Goal: Information Seeking & Learning: Learn about a topic

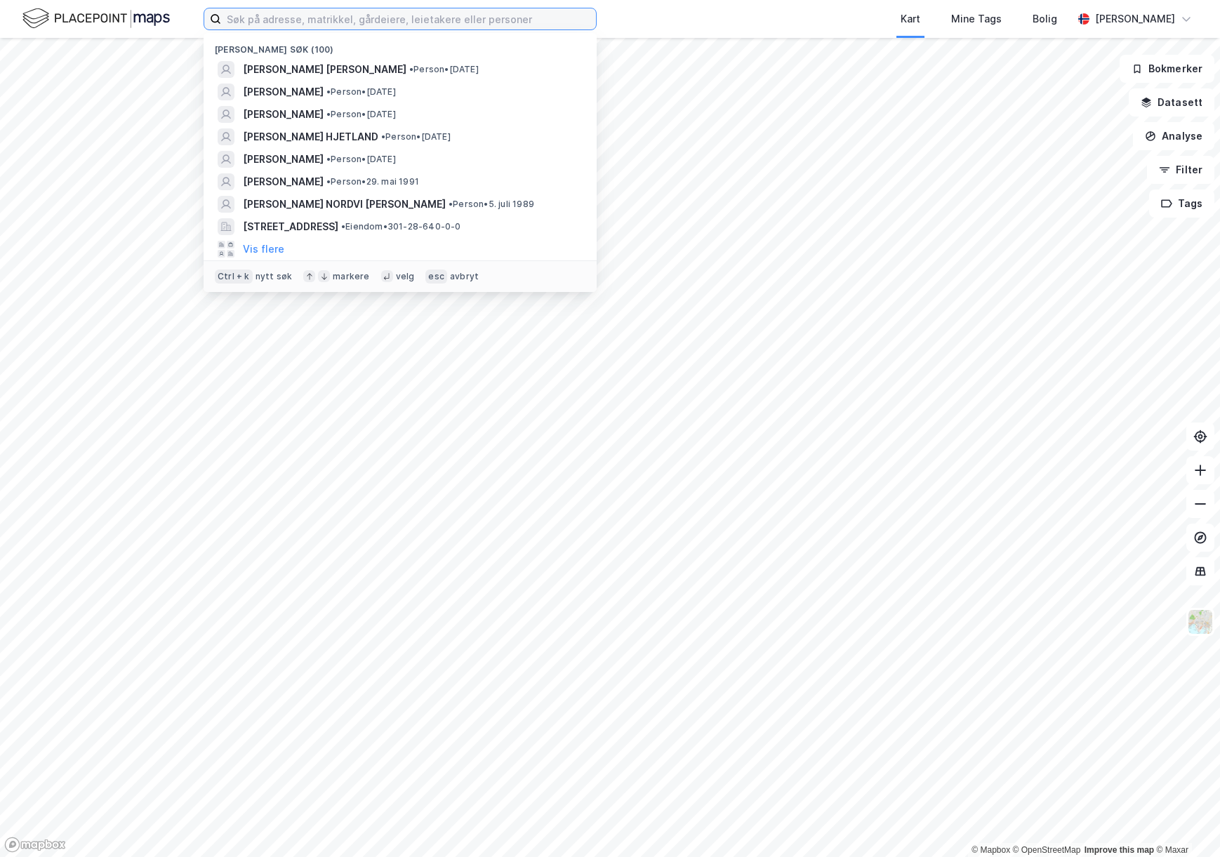
click at [312, 20] on input at bounding box center [408, 18] width 375 height 21
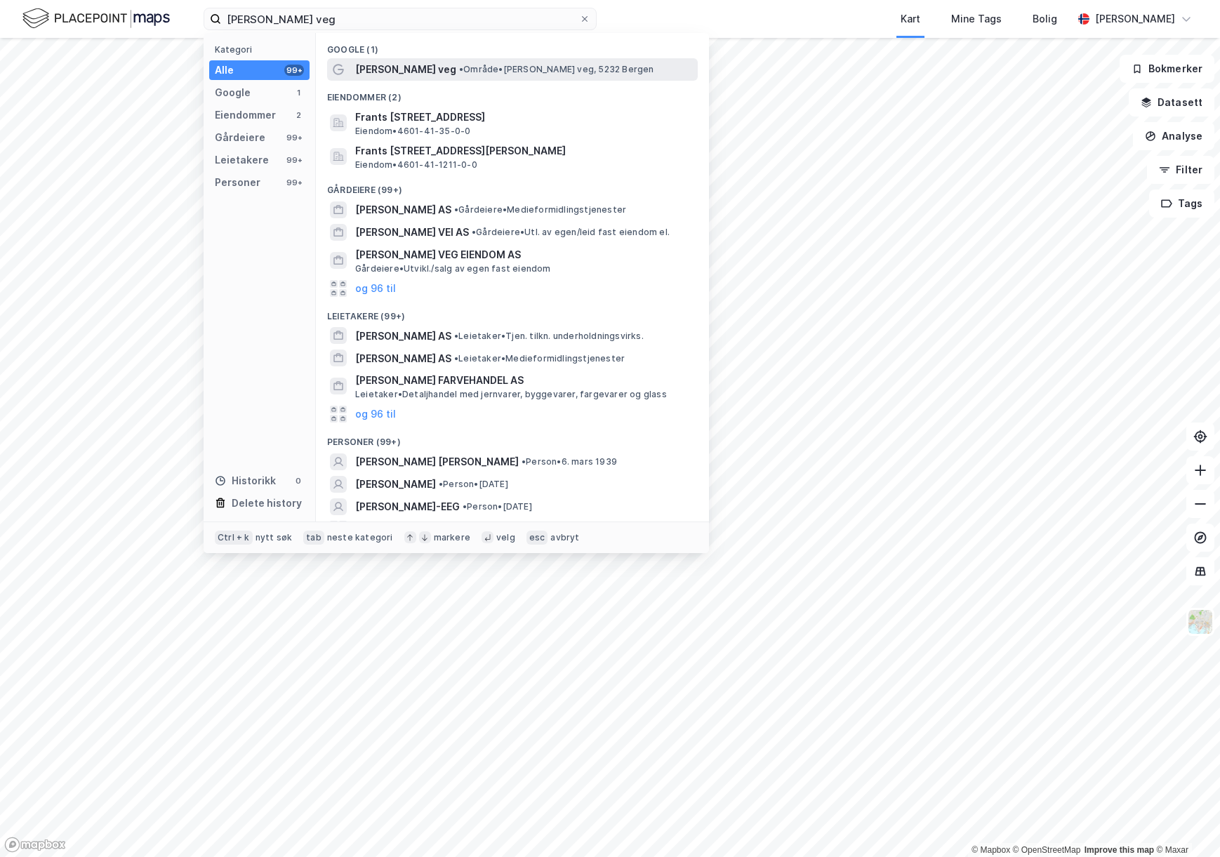
click at [494, 65] on span "• Område • [PERSON_NAME] veg, 5232 [GEOGRAPHIC_DATA]" at bounding box center [556, 69] width 195 height 11
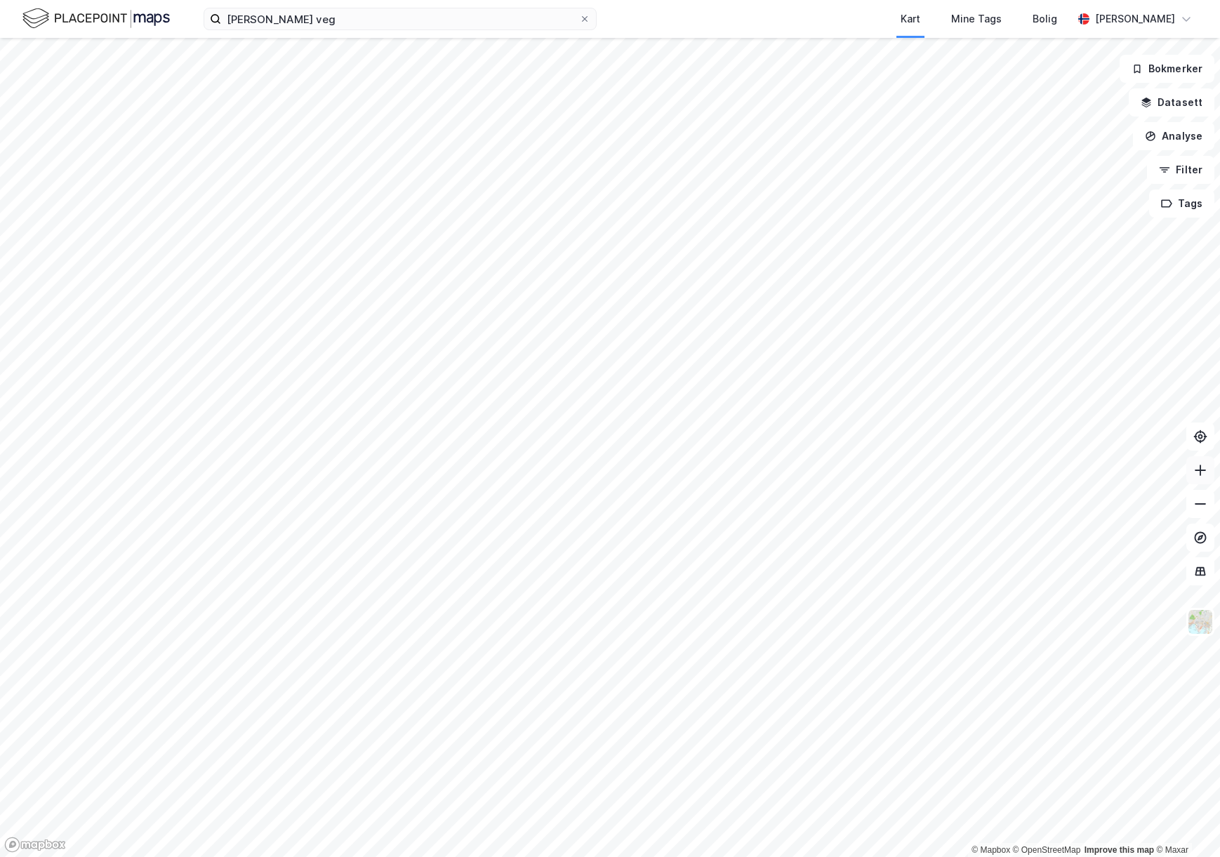
click at [1191, 461] on button at bounding box center [1201, 470] width 28 height 28
click at [1195, 473] on icon at bounding box center [1201, 470] width 14 height 14
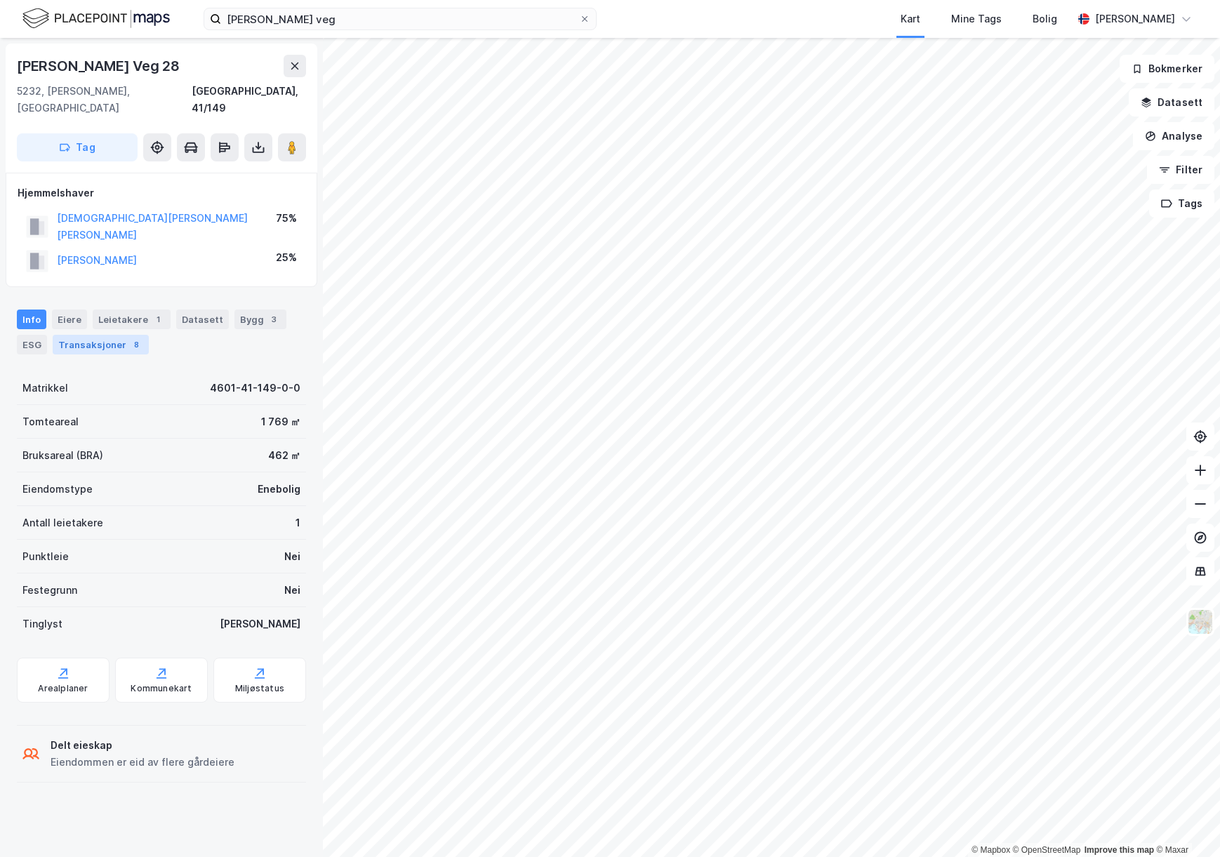
click at [81, 335] on div "Transaksjoner 8" at bounding box center [101, 345] width 96 height 20
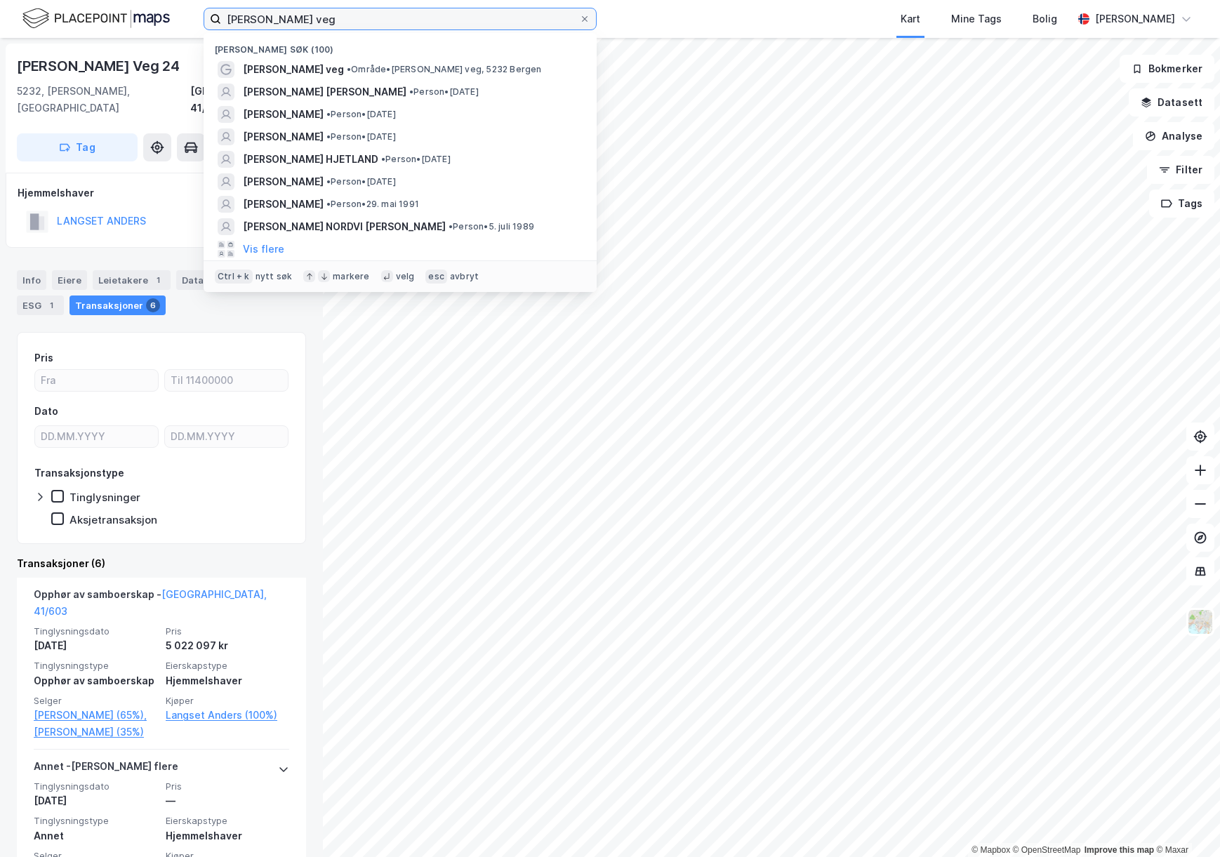
drag, startPoint x: 341, startPoint y: 15, endPoint x: 178, endPoint y: 20, distance: 163.0
click at [178, 20] on div "[PERSON_NAME] veg Nylige søk (100) [PERSON_NAME] veg • Område • [PERSON_NAME] v…" at bounding box center [610, 19] width 1220 height 38
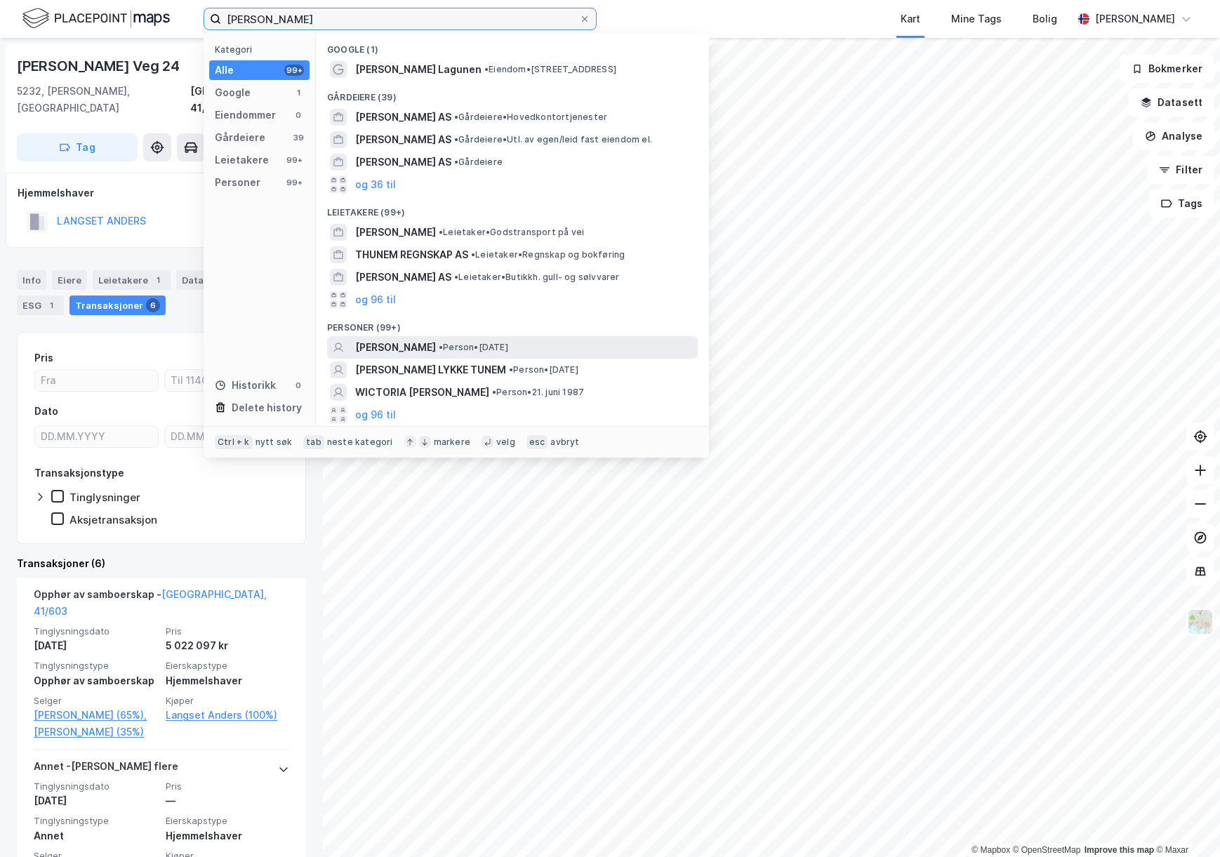
type input "[PERSON_NAME]"
click at [567, 345] on div "[PERSON_NAME] • Person • [DATE]" at bounding box center [525, 347] width 340 height 17
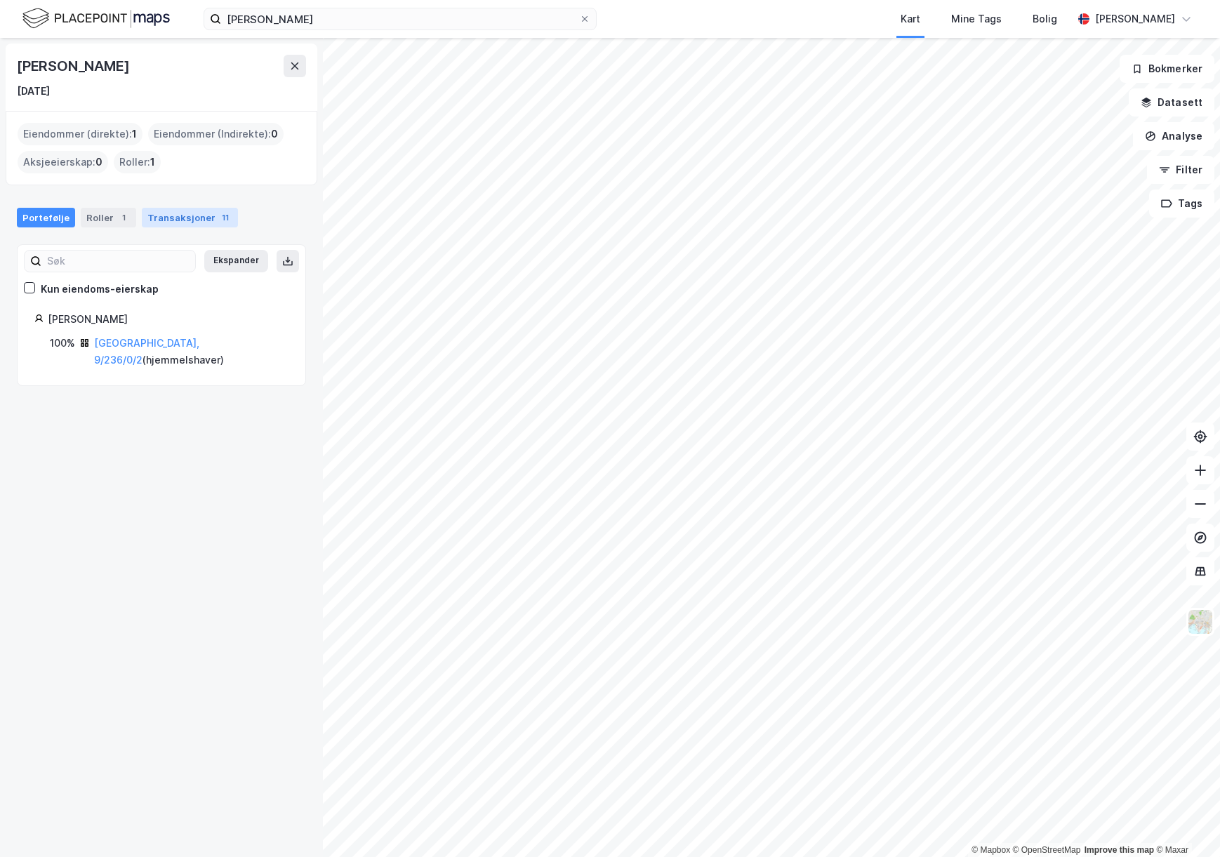
click at [156, 215] on div "Transaksjoner 11" at bounding box center [190, 218] width 96 height 20
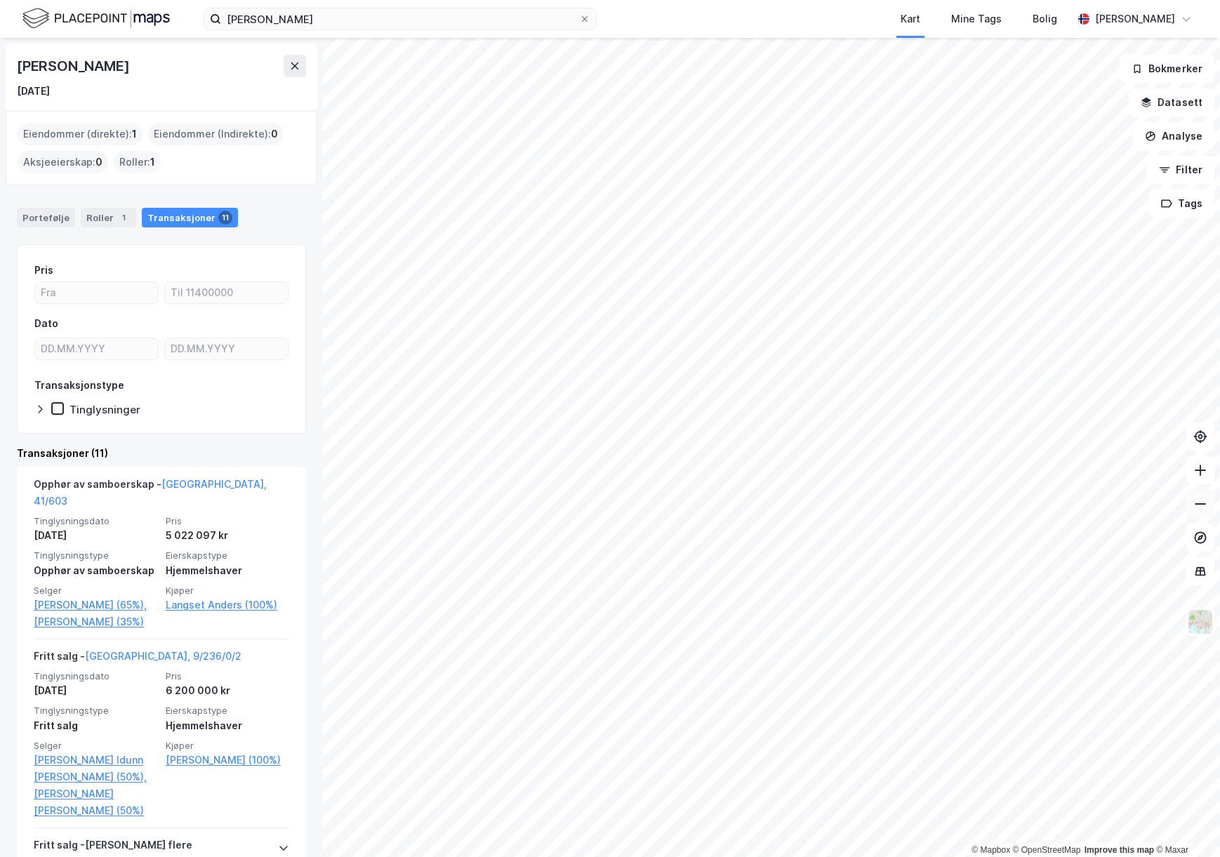
click at [1196, 501] on icon at bounding box center [1201, 504] width 14 height 14
click at [1203, 473] on icon at bounding box center [1201, 470] width 14 height 14
